Goal: Transaction & Acquisition: Book appointment/travel/reservation

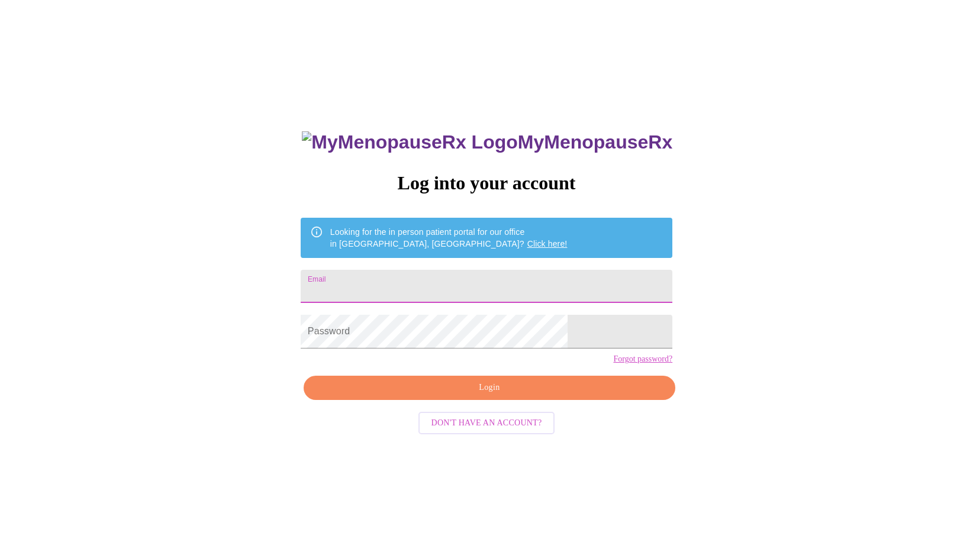
click at [550, 298] on input "Email" at bounding box center [487, 286] width 372 height 33
click at [780, 259] on div "MyMenopauseRx Log into your account Looking for the in person patient portal fo…" at bounding box center [486, 328] width 963 height 647
click at [472, 286] on input "Email" at bounding box center [487, 286] width 372 height 33
type input "[EMAIL_ADDRESS][DOMAIN_NAME]"
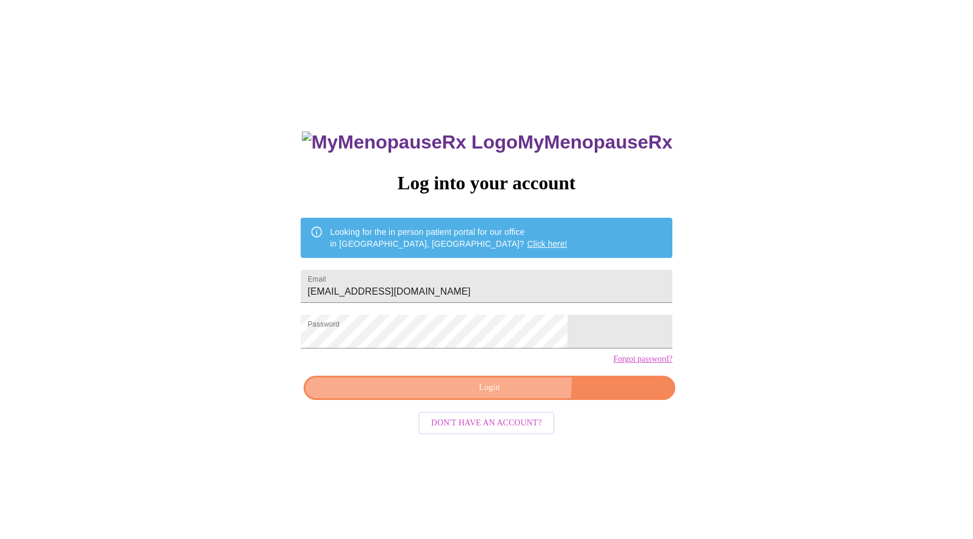
click at [480, 395] on span "Login" at bounding box center [489, 387] width 344 height 15
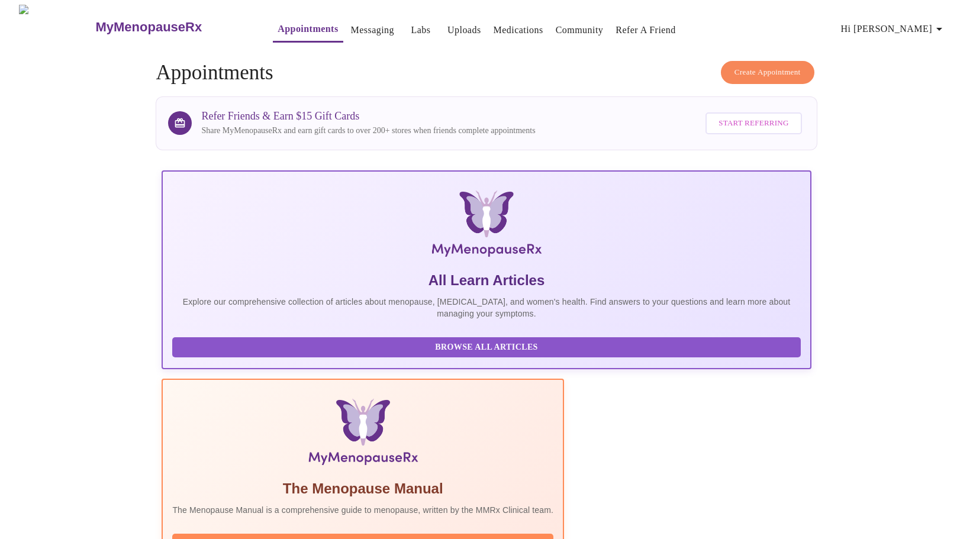
click at [351, 27] on link "Messaging" at bounding box center [372, 30] width 43 height 17
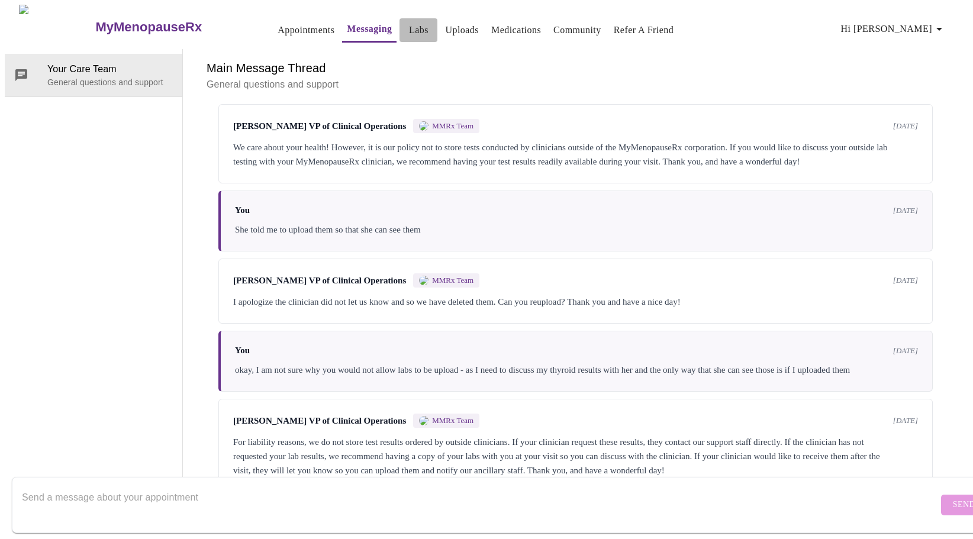
click at [409, 22] on link "Labs" at bounding box center [419, 30] width 20 height 17
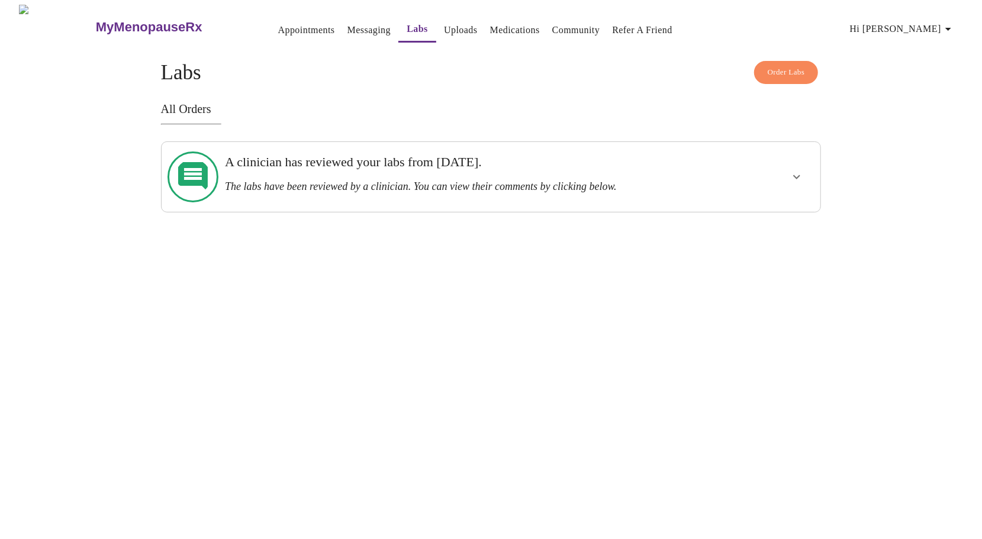
click at [789, 170] on icon "show more" at bounding box center [796, 177] width 14 height 14
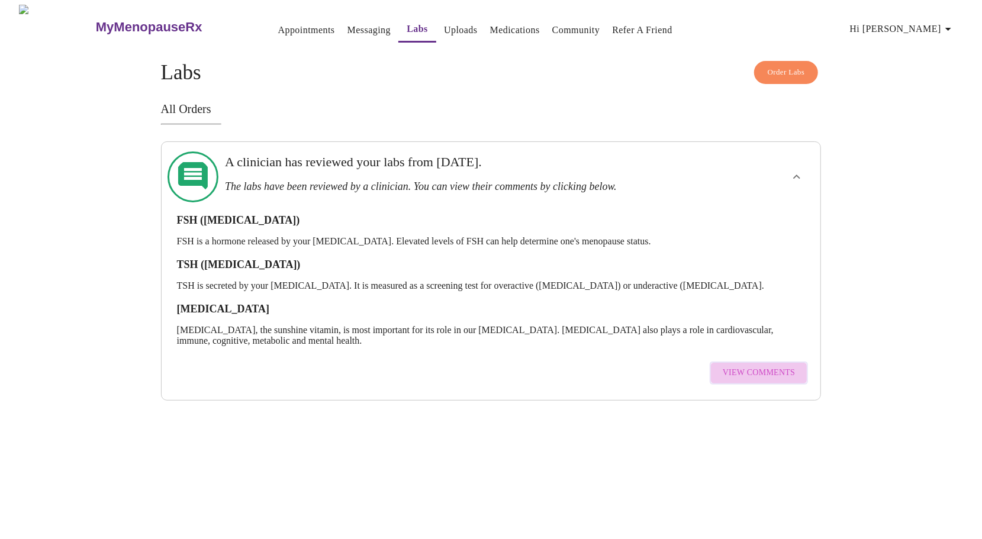
click at [746, 366] on span "View Comments" at bounding box center [758, 373] width 72 height 15
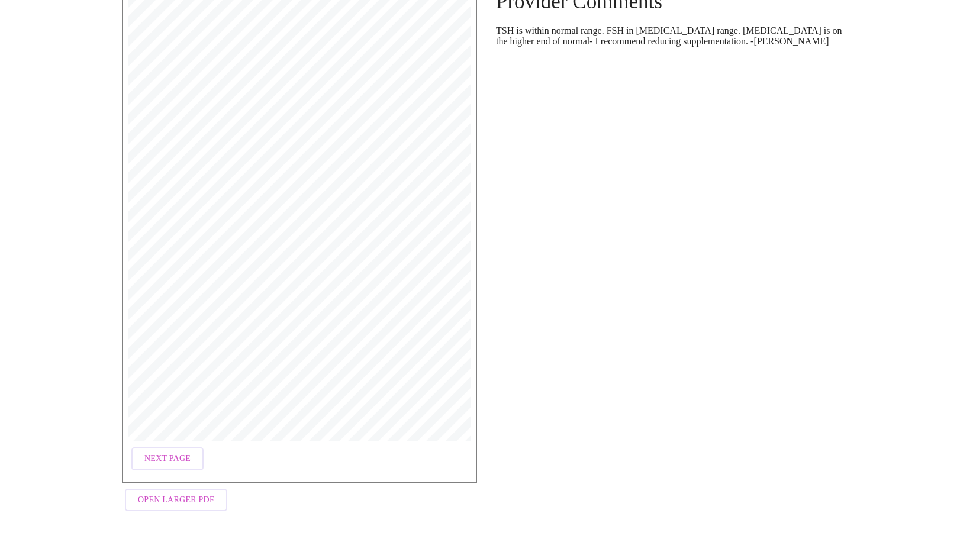
scroll to position [121, 0]
click at [163, 451] on span "Next Page" at bounding box center [167, 458] width 46 height 15
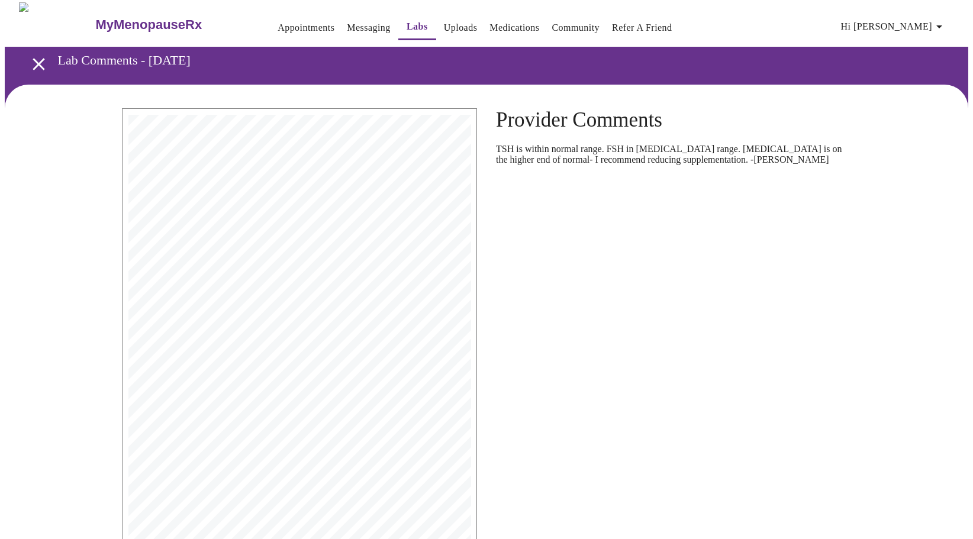
scroll to position [0, 0]
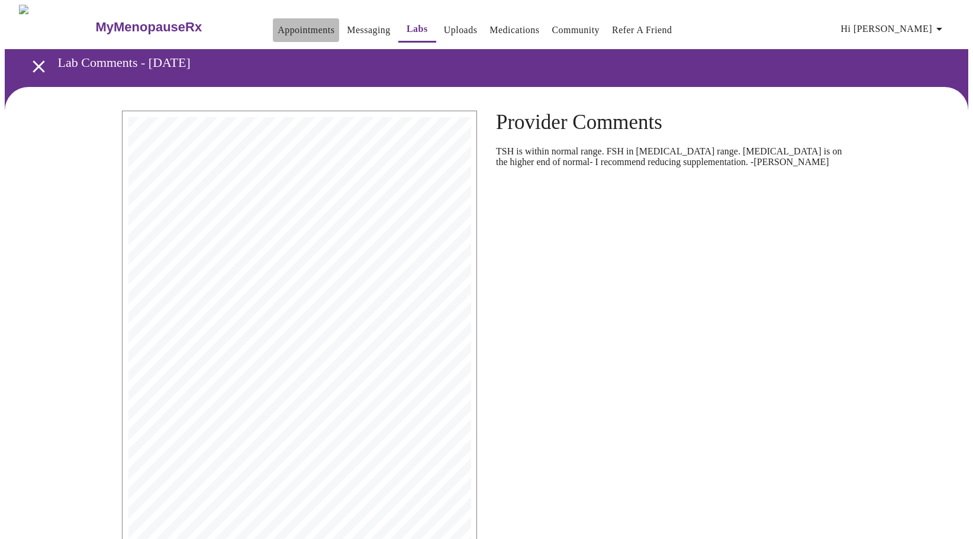
click at [278, 27] on link "Appointments" at bounding box center [306, 30] width 57 height 17
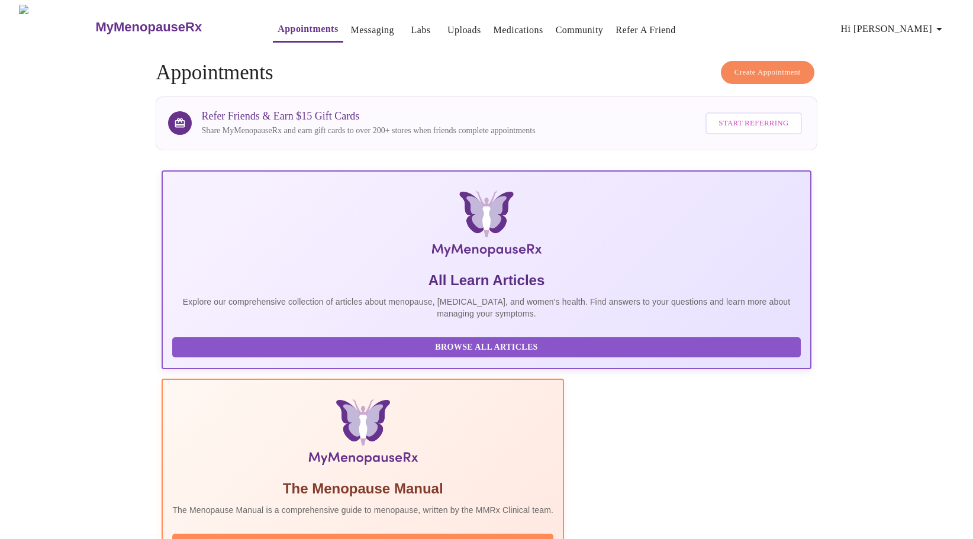
click at [783, 66] on span "Create Appointment" at bounding box center [767, 73] width 66 height 14
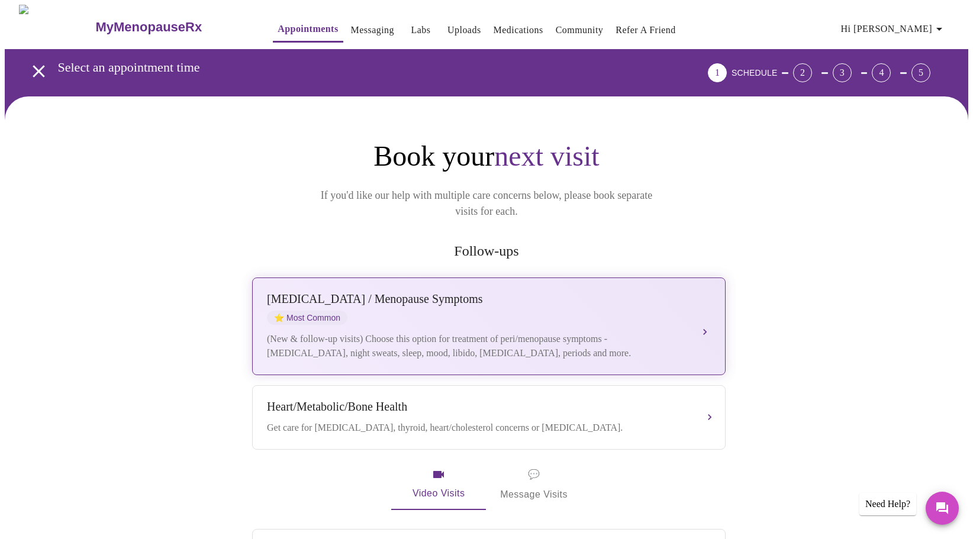
click at [693, 292] on div "[MEDICAL_DATA] / Menopause Symptoms ⭐ Most Common (New & follow-up visits) Choo…" at bounding box center [489, 326] width 444 height 68
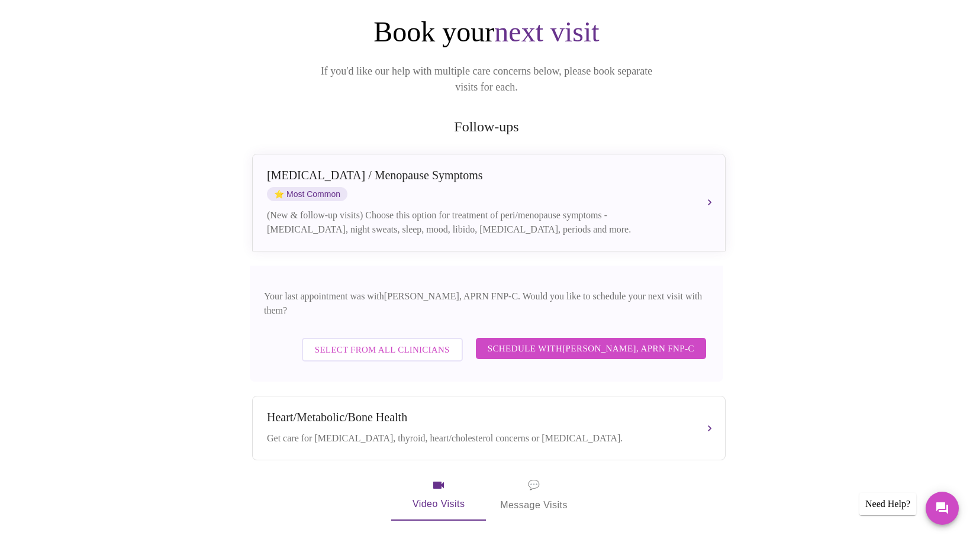
scroll to position [115, 0]
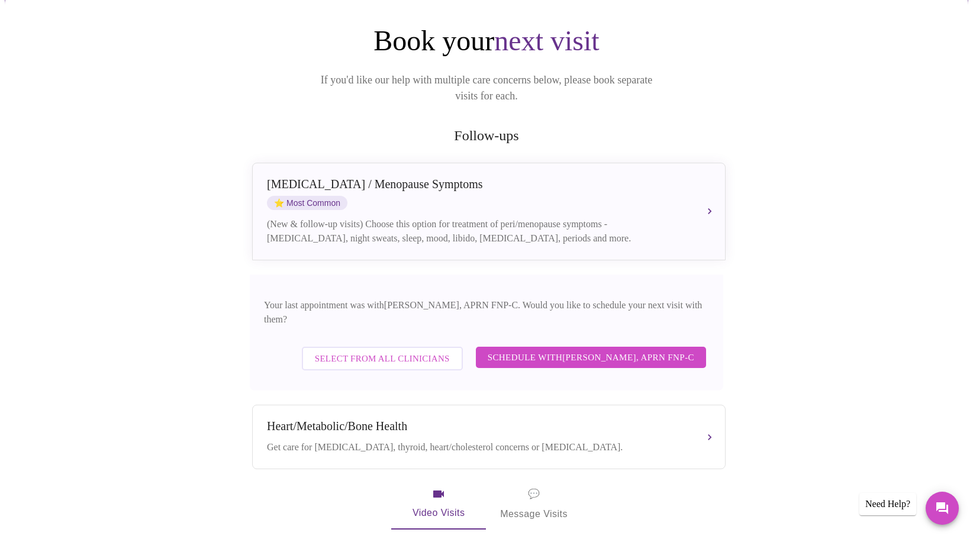
click at [383, 351] on span "Select from All Clinicians" at bounding box center [382, 358] width 135 height 15
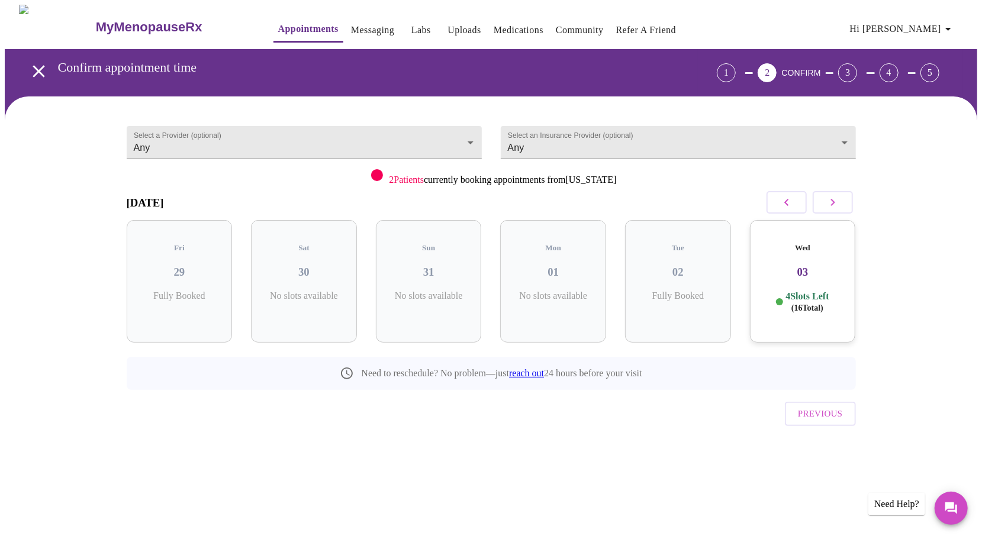
click at [799, 291] on p "4 Slots Left ( 16 Total)" at bounding box center [806, 302] width 43 height 23
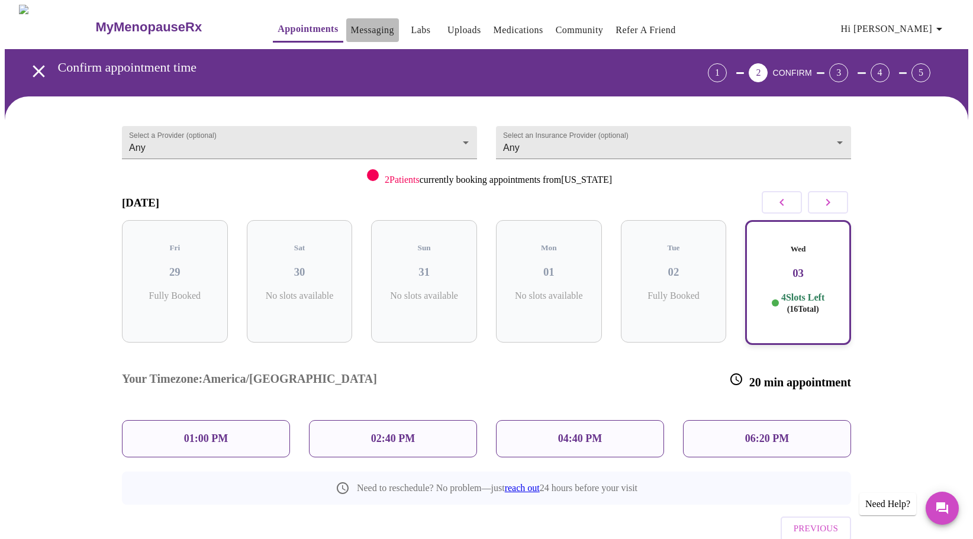
click at [351, 29] on link "Messaging" at bounding box center [372, 30] width 43 height 17
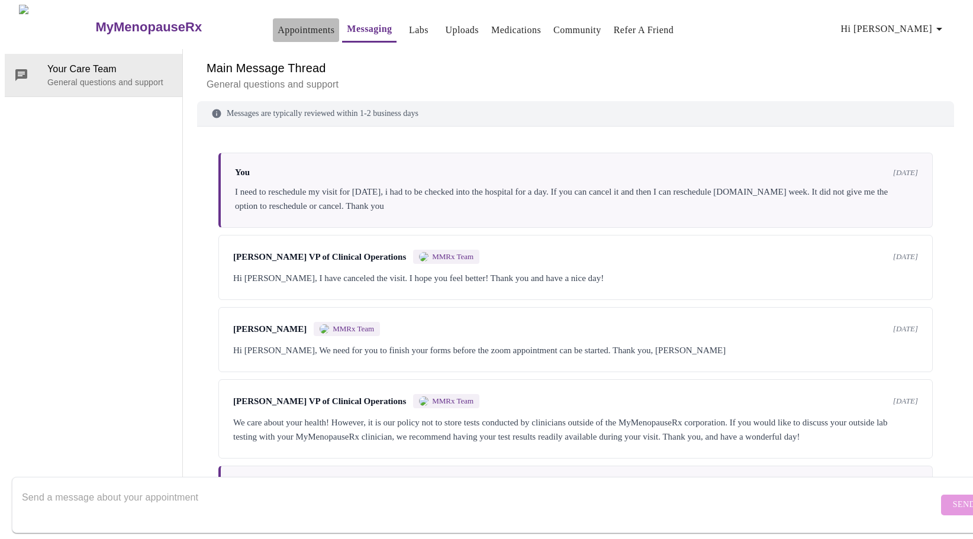
click at [275, 18] on button "Appointments" at bounding box center [306, 30] width 66 height 24
click at [278, 25] on link "Appointments" at bounding box center [306, 30] width 57 height 17
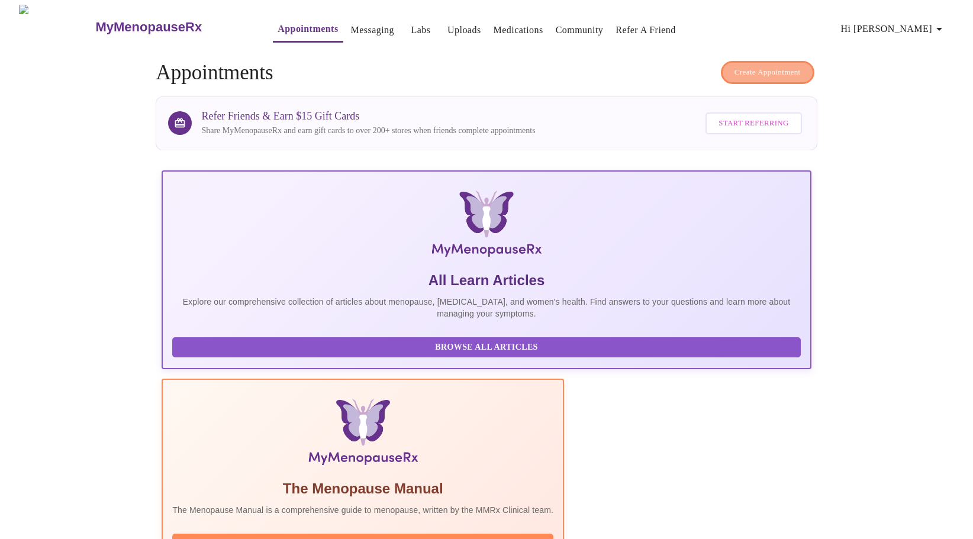
click at [734, 66] on span "Create Appointment" at bounding box center [767, 73] width 66 height 14
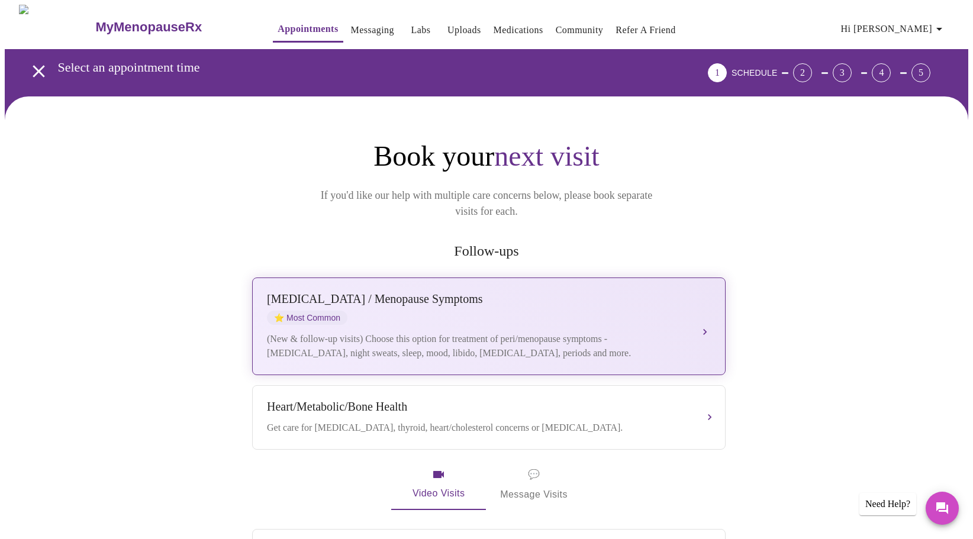
click at [451, 332] on div "(New & follow-up visits) Choose this option for treatment of peri/menopause sym…" at bounding box center [477, 346] width 420 height 28
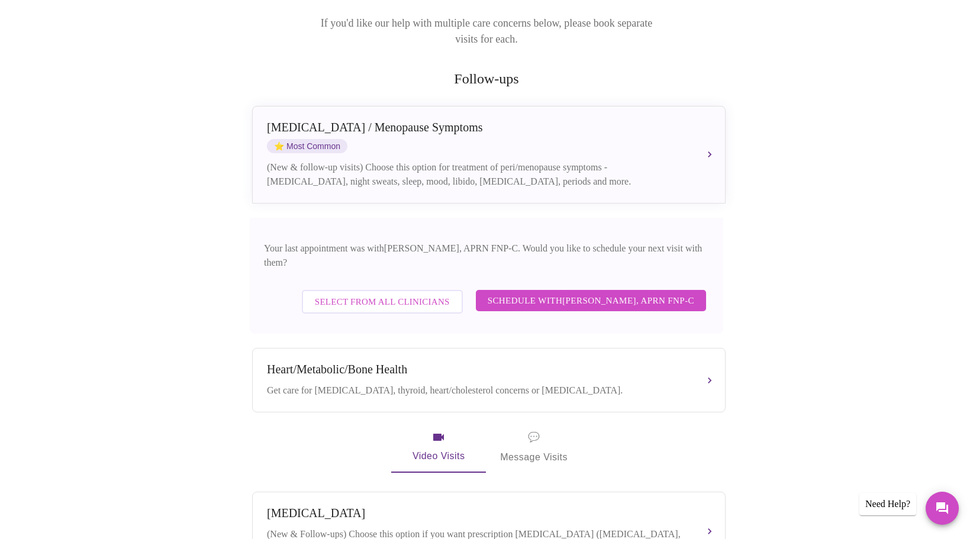
scroll to position [178, 0]
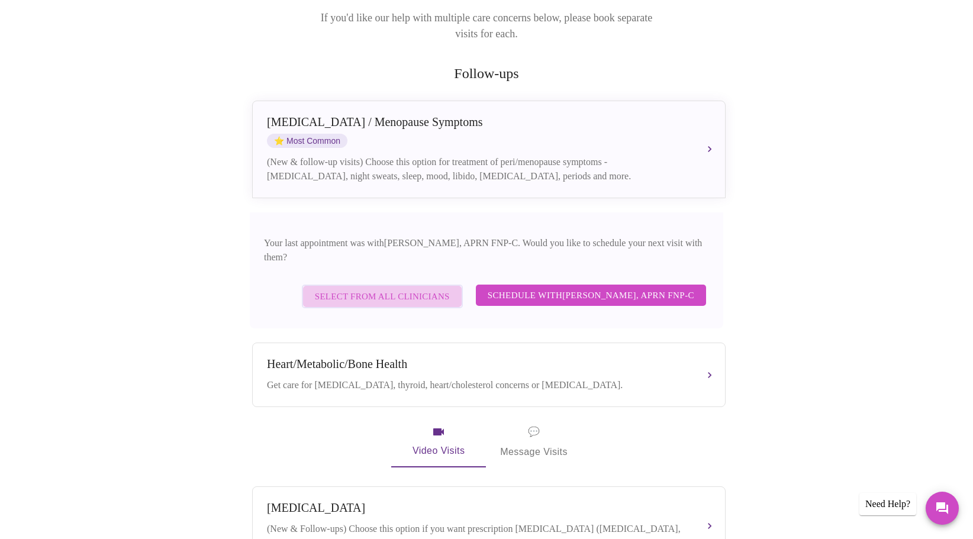
click at [379, 289] on span "Select from All Clinicians" at bounding box center [382, 296] width 135 height 15
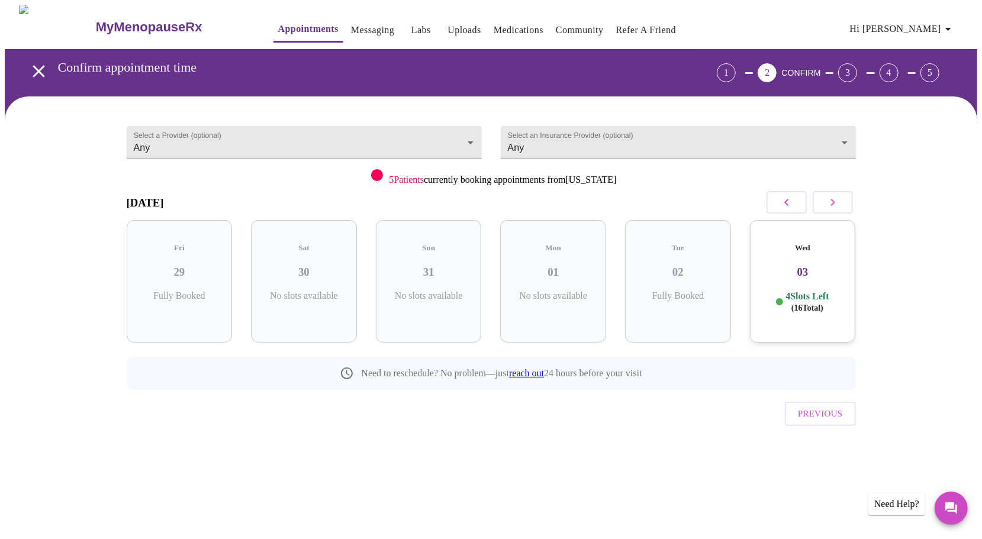
click at [804, 247] on div "Wed 03 4 Slots Left ( 16 Total)" at bounding box center [803, 281] width 106 height 122
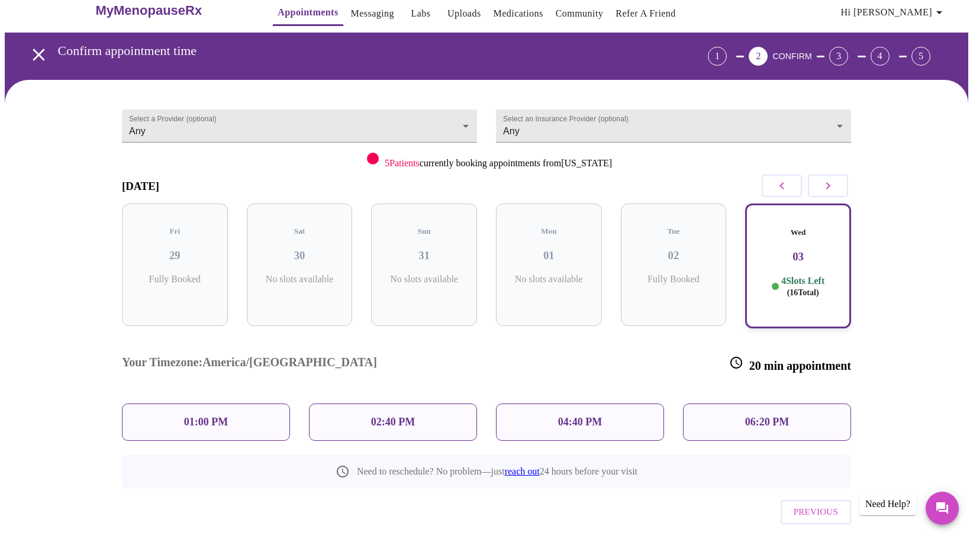
scroll to position [26, 0]
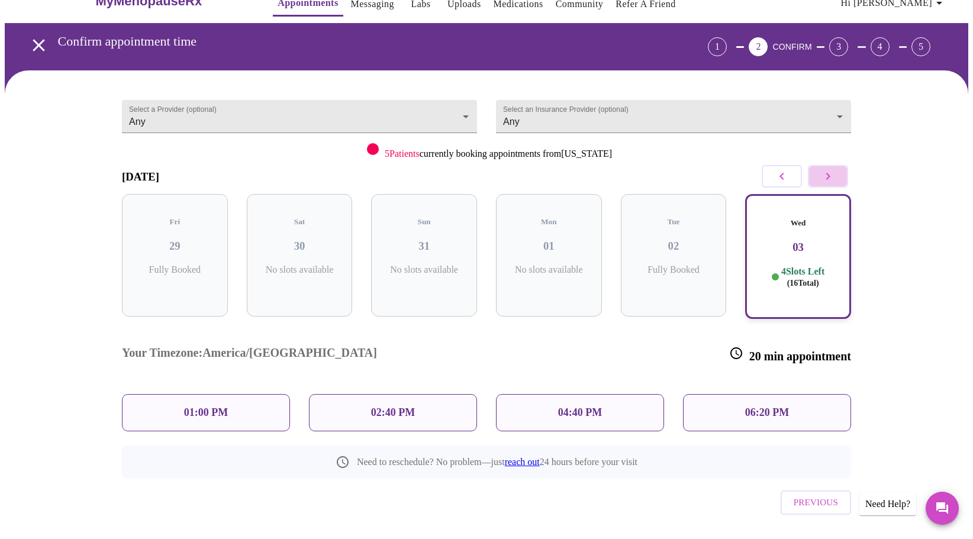
click at [834, 180] on icon "button" at bounding box center [828, 176] width 14 height 14
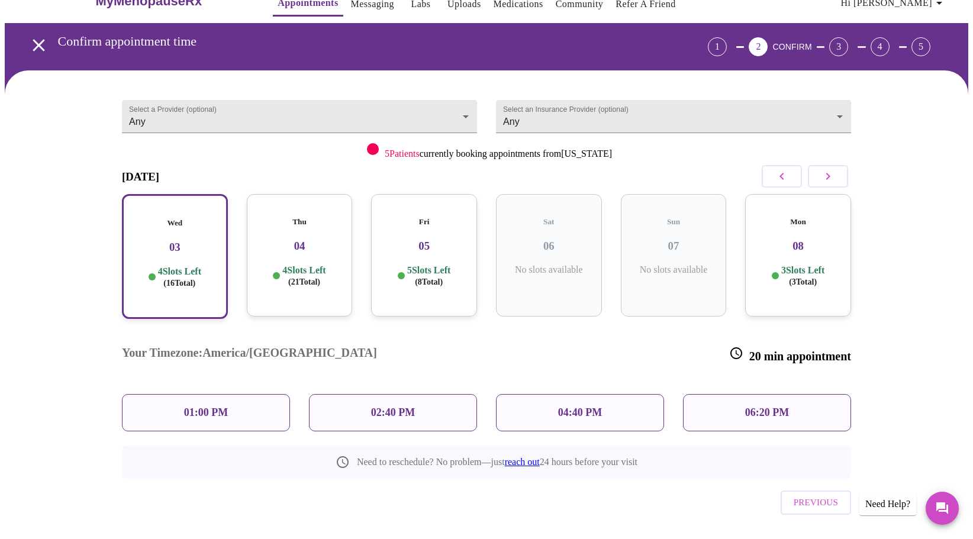
click at [311, 264] on p "4 Slots Left ( 21 Total)" at bounding box center [303, 275] width 43 height 23
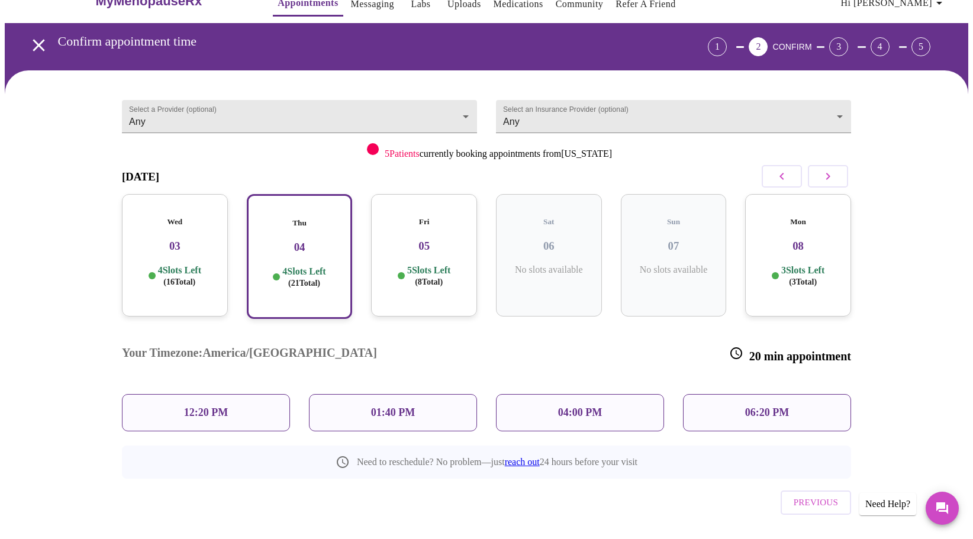
click at [257, 394] on div "12:20 PM" at bounding box center [206, 412] width 168 height 37
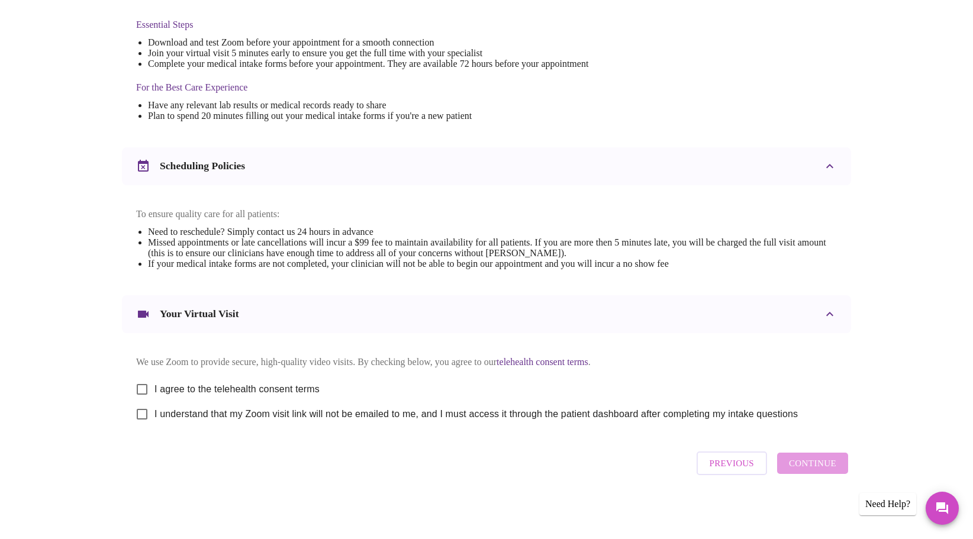
scroll to position [0, 0]
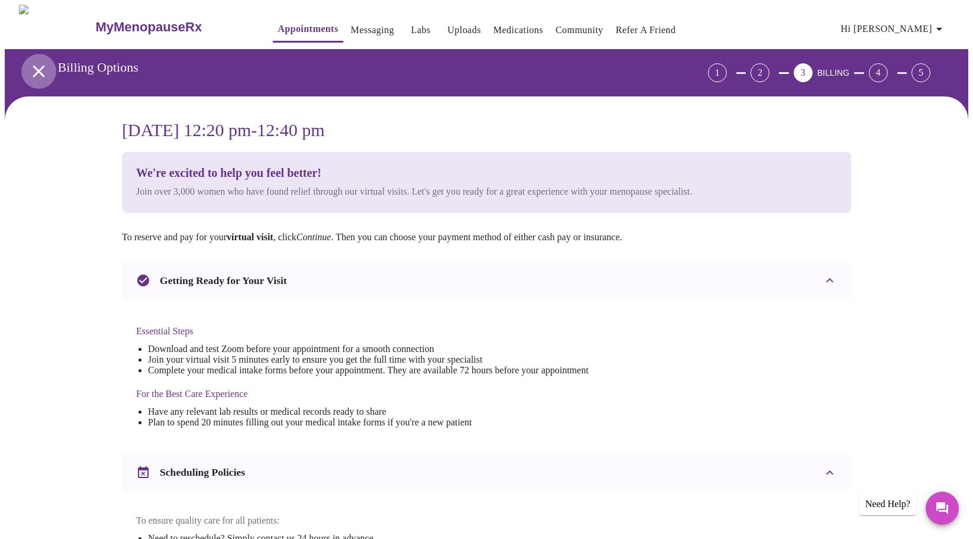
click at [33, 70] on icon "open drawer" at bounding box center [39, 71] width 12 height 12
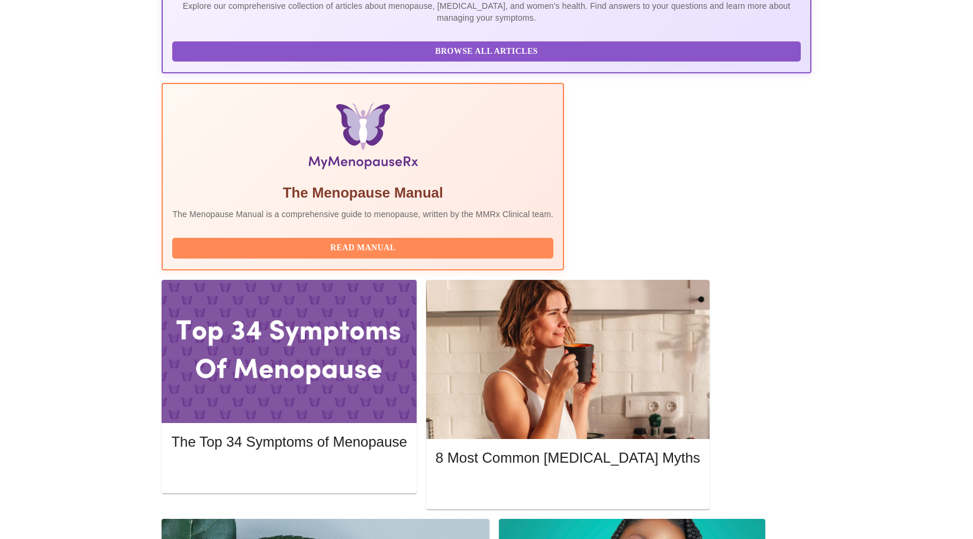
scroll to position [473, 0]
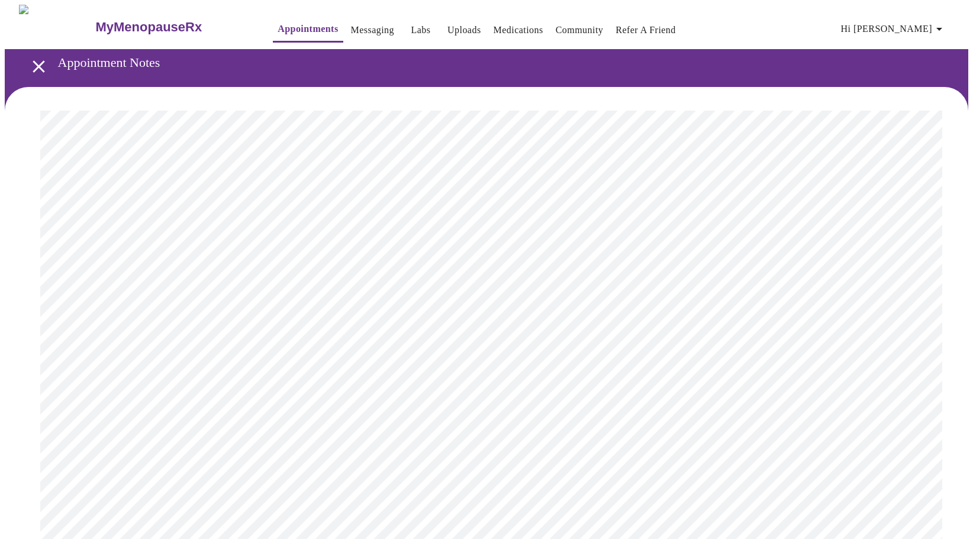
click at [43, 56] on icon "open drawer" at bounding box center [38, 66] width 21 height 21
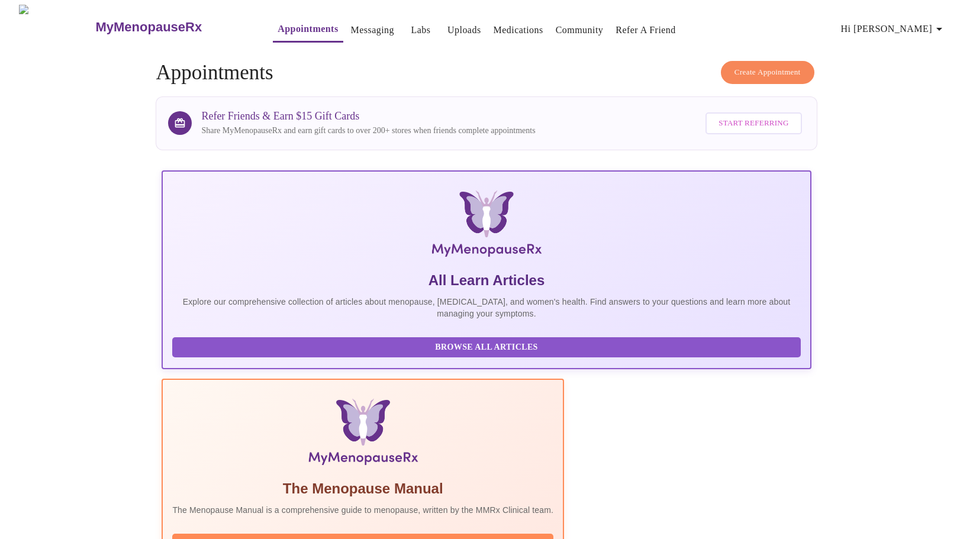
click at [727, 61] on button "Create Appointment" at bounding box center [767, 72] width 93 height 23
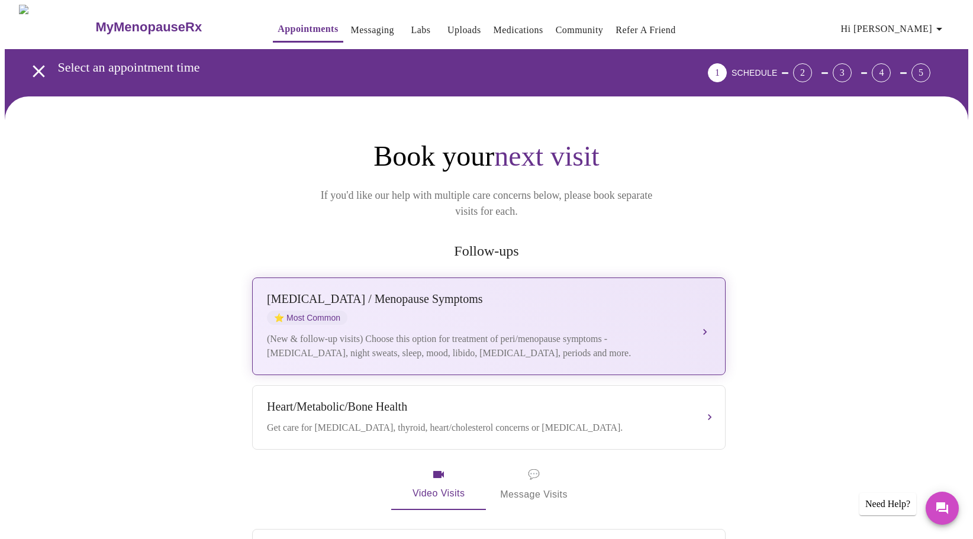
click at [598, 332] on div "(New & follow-up visits) Choose this option for treatment of peri/menopause sym…" at bounding box center [477, 346] width 420 height 28
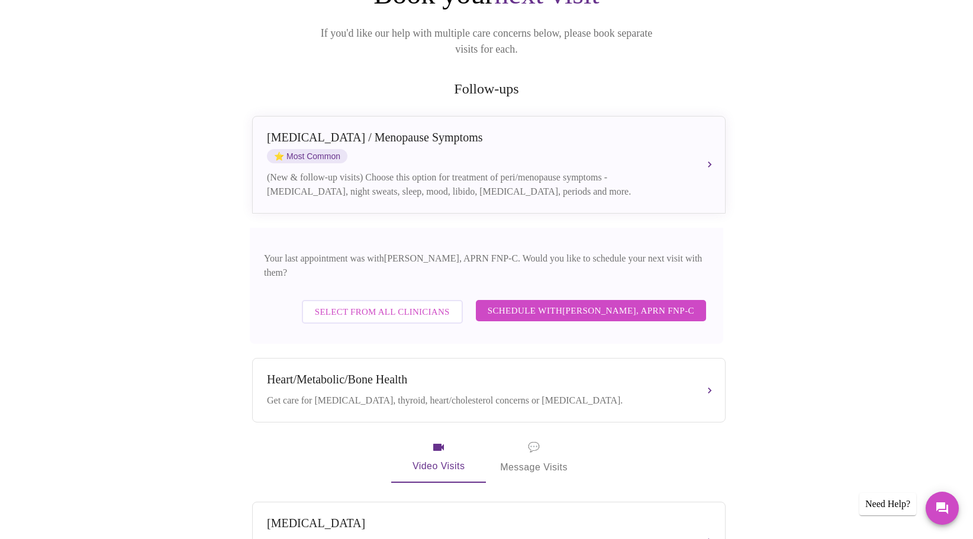
scroll to position [237, 0]
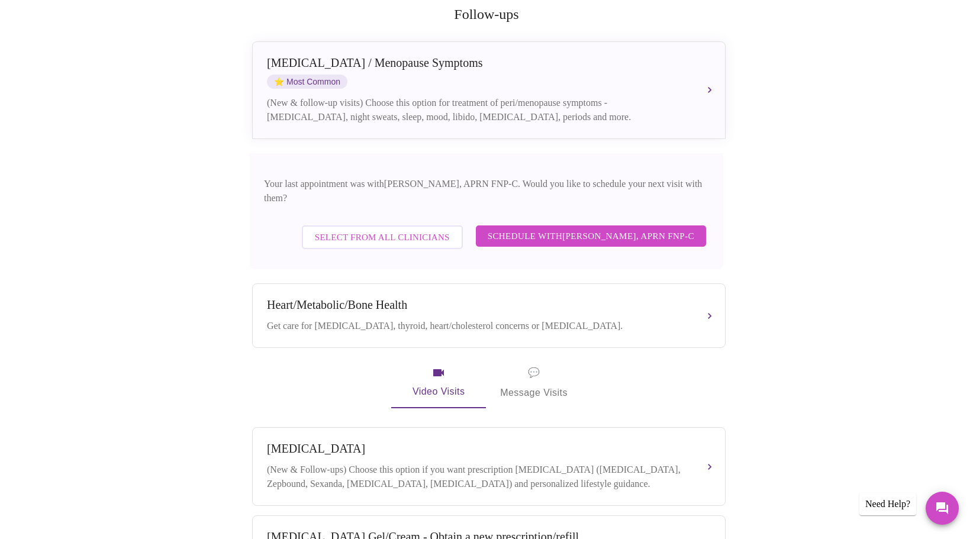
click at [344, 230] on span "Select from All Clinicians" at bounding box center [382, 237] width 135 height 15
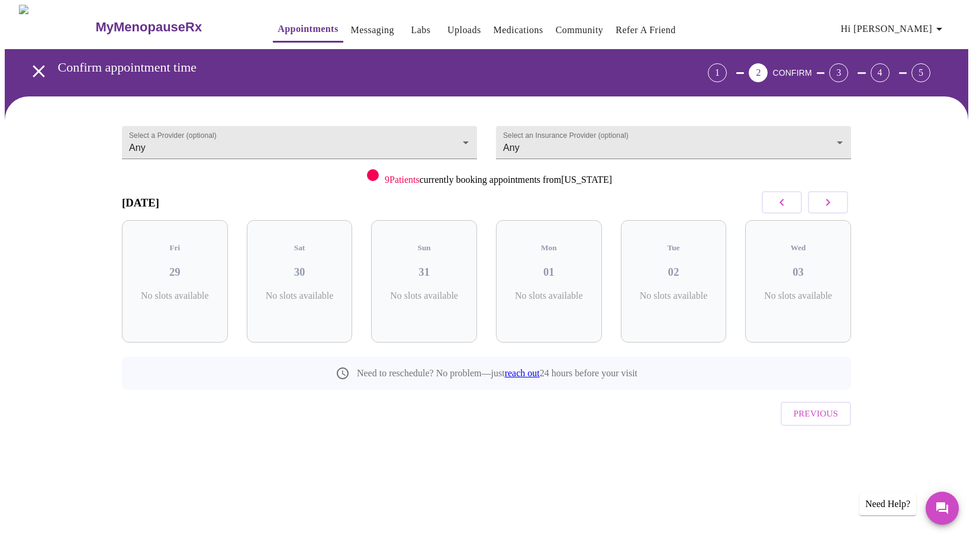
scroll to position [0, 0]
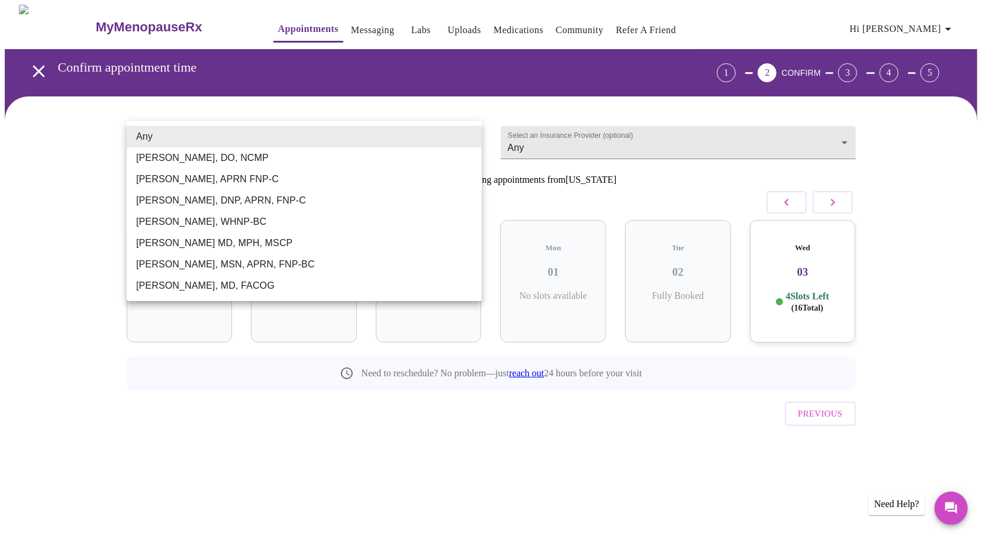
click at [306, 137] on body "MyMenopauseRx Appointments Messaging Labs Uploads Medications Community Refer a…" at bounding box center [491, 245] width 972 height 480
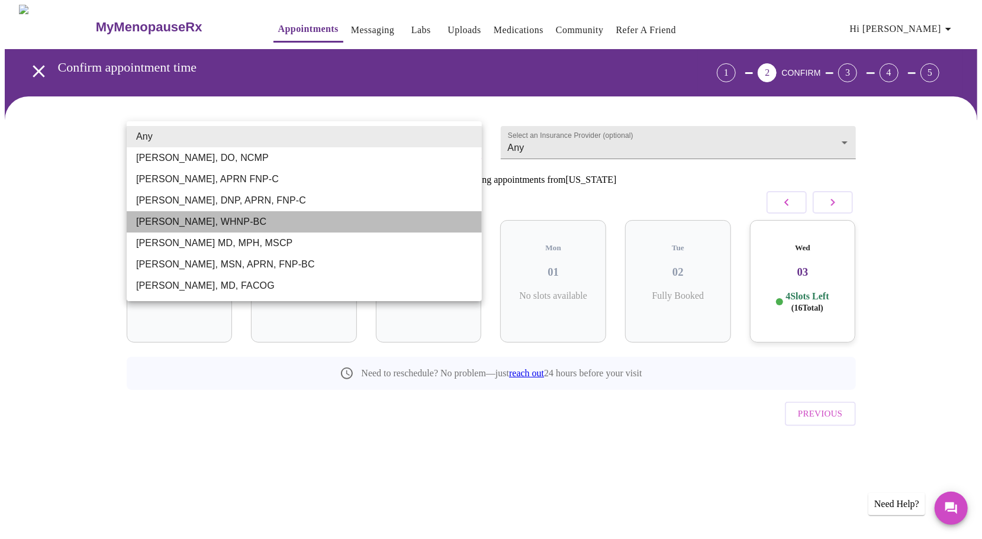
click at [308, 220] on li "[PERSON_NAME], WHNP-BC" at bounding box center [304, 221] width 355 height 21
type input "[PERSON_NAME], WHNP-BC"
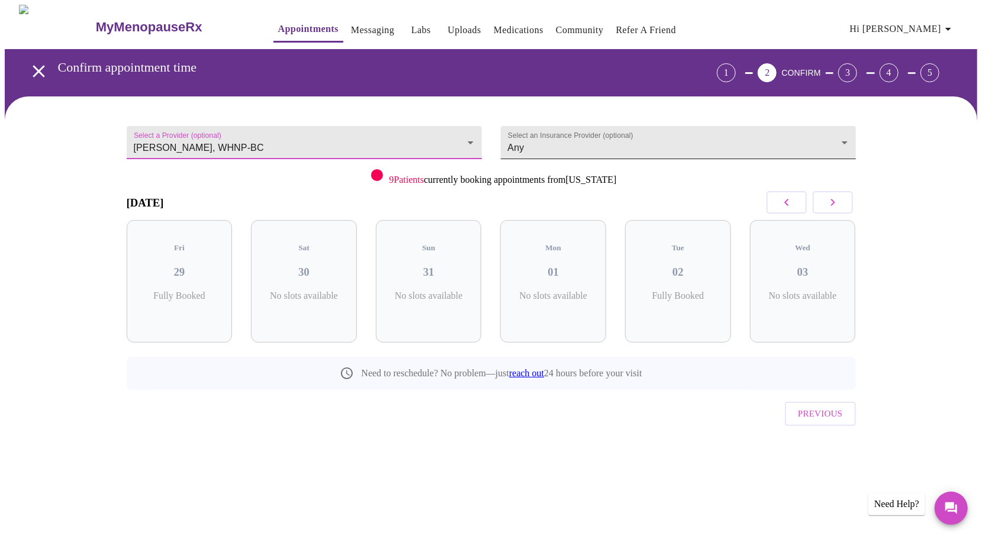
click at [634, 143] on body "MyMenopauseRx Appointments Messaging Labs Uploads Medications Community Refer a…" at bounding box center [491, 245] width 972 height 480
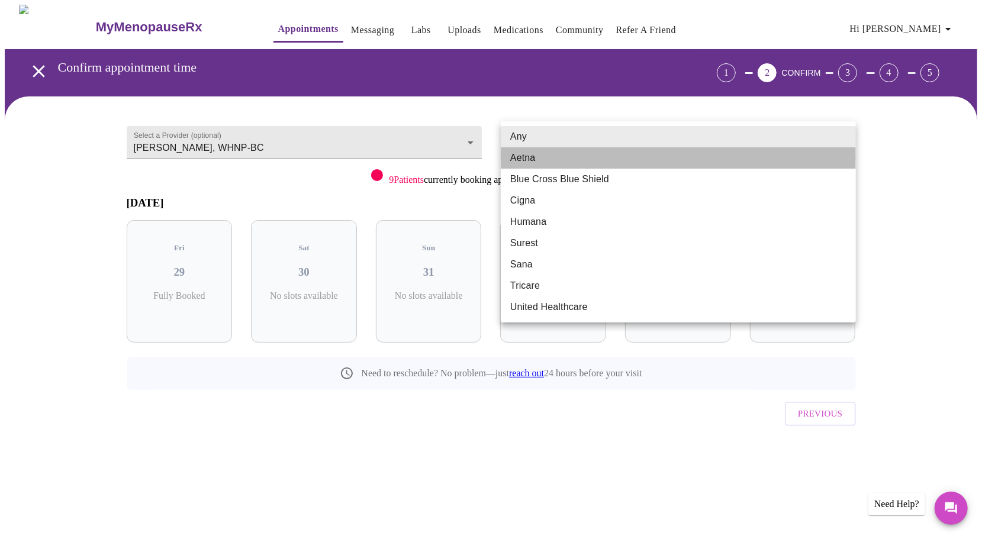
click at [617, 160] on li "Aetna" at bounding box center [678, 157] width 355 height 21
type input "Aetna"
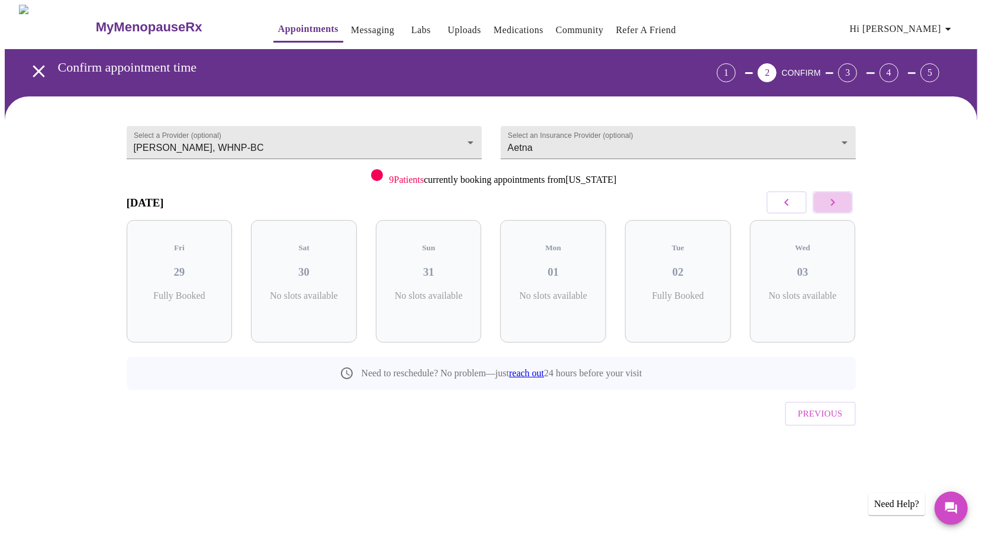
click at [843, 199] on button "button" at bounding box center [832, 202] width 40 height 22
click at [824, 266] on h3 "08" at bounding box center [802, 272] width 87 height 13
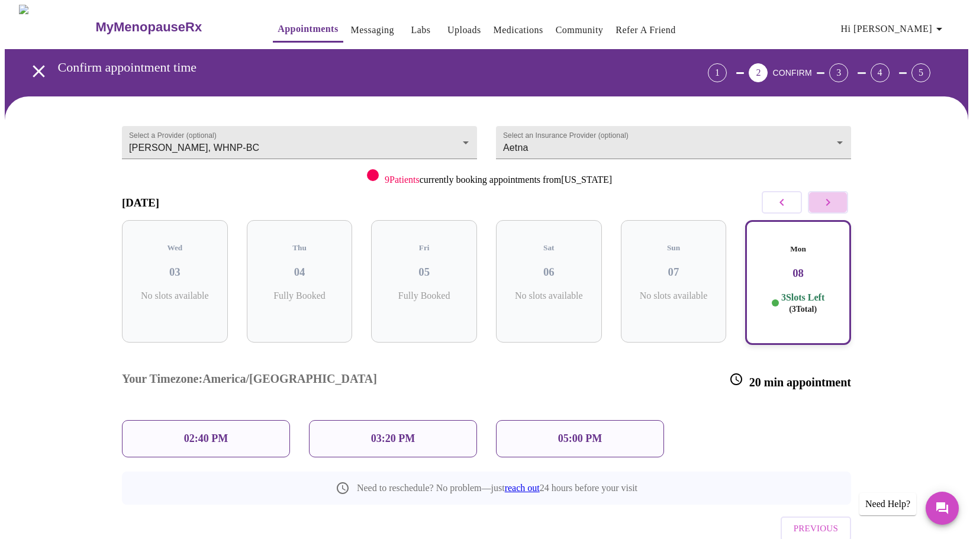
click at [841, 201] on button "button" at bounding box center [828, 202] width 40 height 22
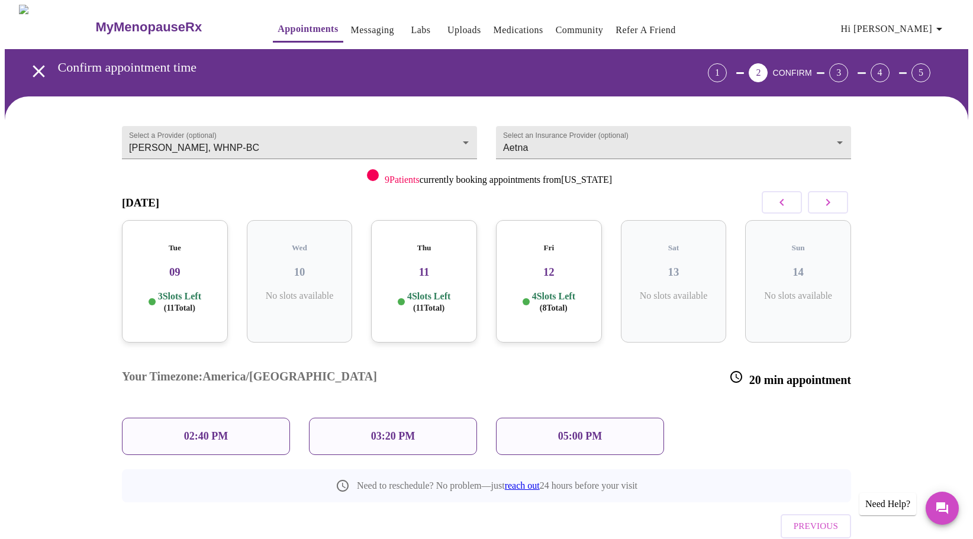
click at [431, 267] on h3 "11" at bounding box center [423, 272] width 87 height 13
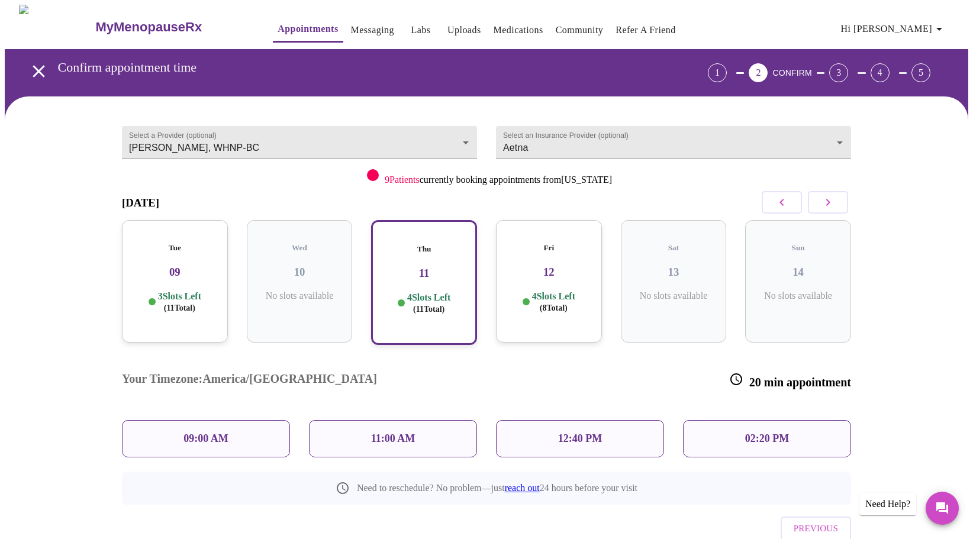
click at [221, 420] on div "09:00 AM" at bounding box center [206, 438] width 168 height 37
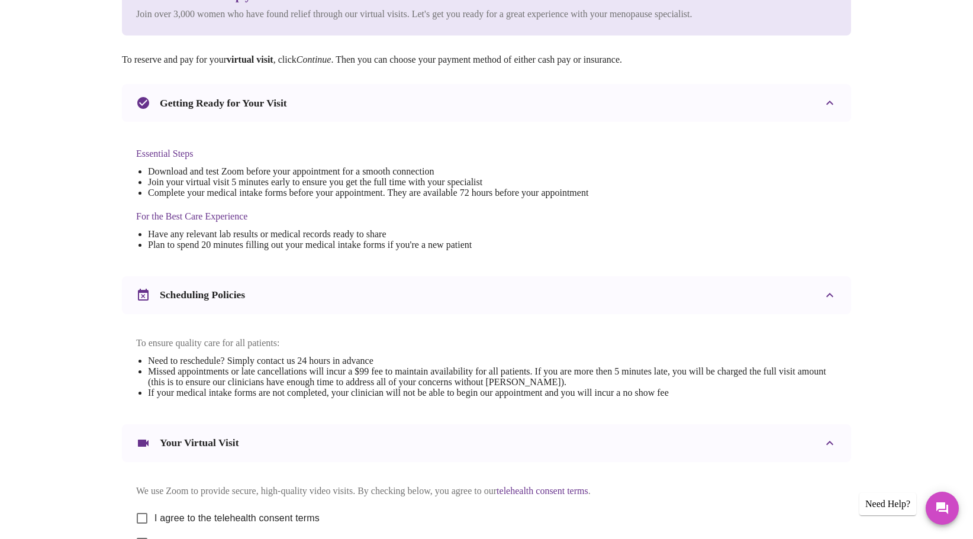
scroll to position [339, 0]
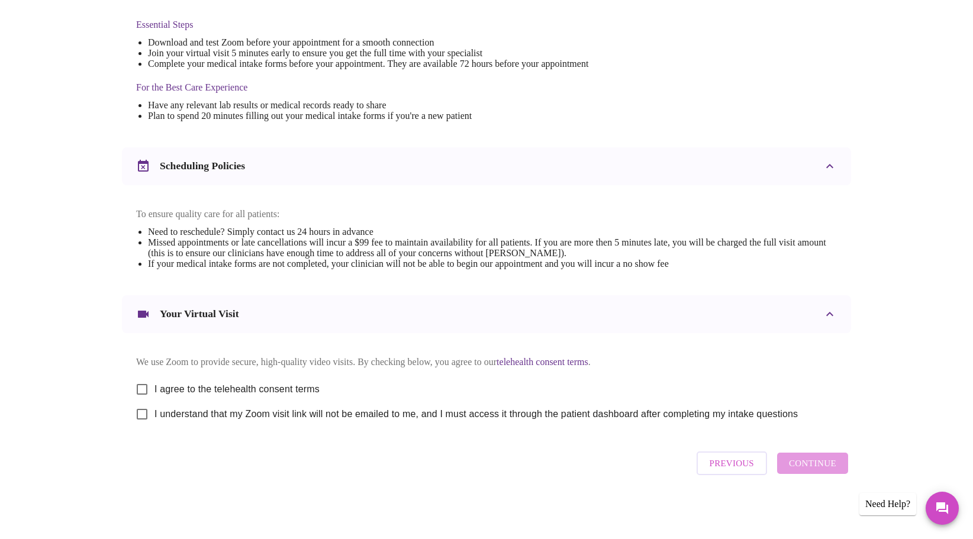
click at [143, 385] on input "I agree to the telehealth consent terms" at bounding box center [142, 389] width 25 height 25
checkbox input "true"
click at [144, 406] on input "I understand that my Zoom visit link will not be emailed to me, and I must acce…" at bounding box center [142, 414] width 25 height 25
checkbox input "true"
click at [807, 471] on span "Continue" at bounding box center [812, 463] width 47 height 15
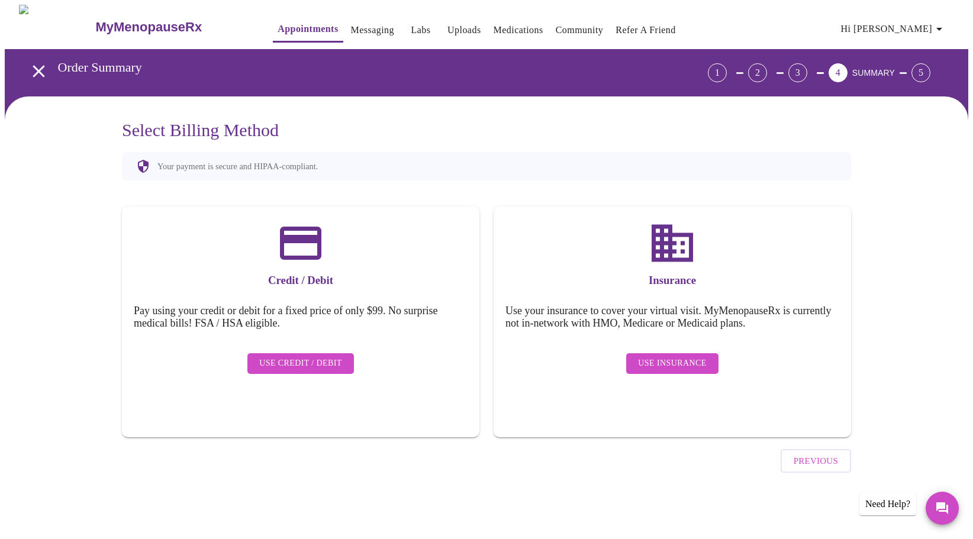
scroll to position [0, 0]
click at [702, 353] on button "Use Insurance" at bounding box center [677, 363] width 92 height 21
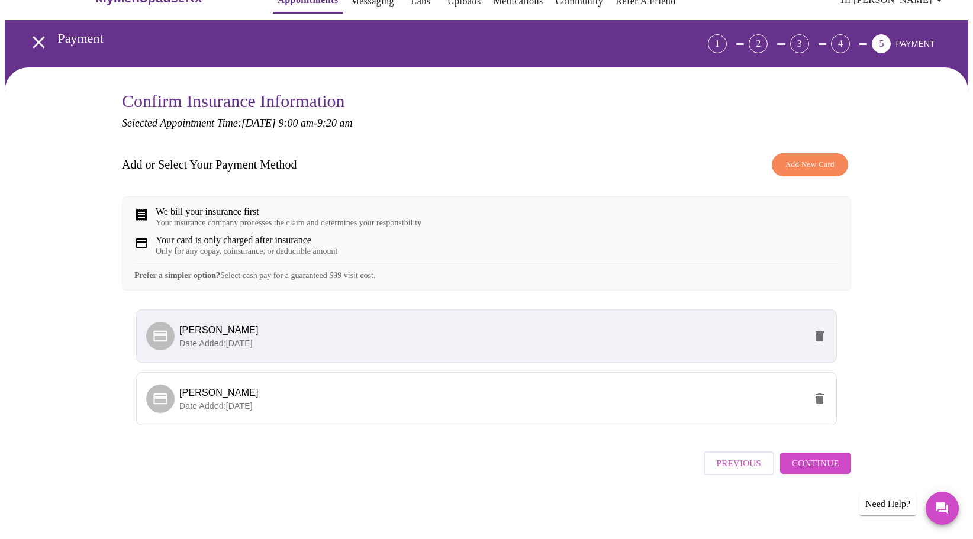
scroll to position [53, 0]
click at [801, 470] on span "Continue" at bounding box center [815, 463] width 47 height 15
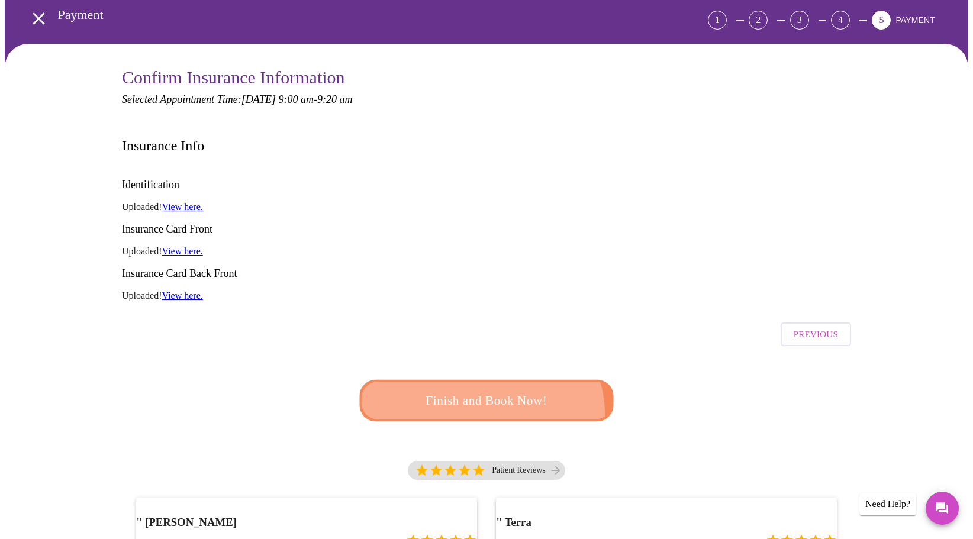
click at [482, 390] on span "Finish and Book Now!" at bounding box center [486, 401] width 219 height 22
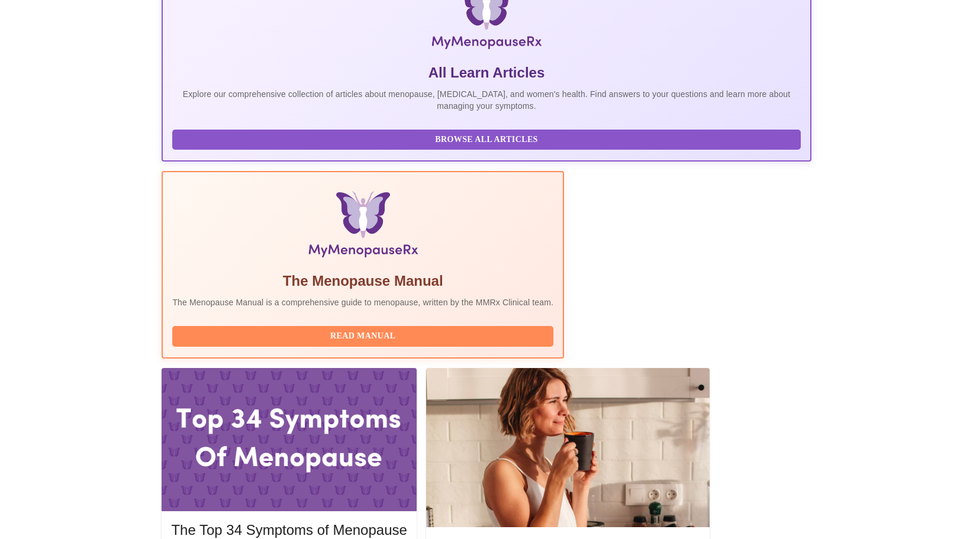
scroll to position [414, 0]
